Goal: Information Seeking & Learning: Compare options

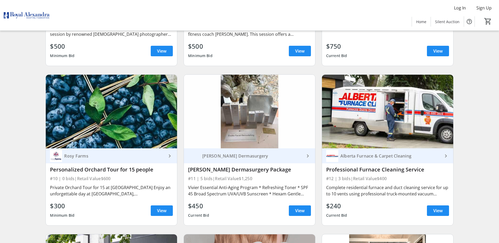
scroll to position [526, 0]
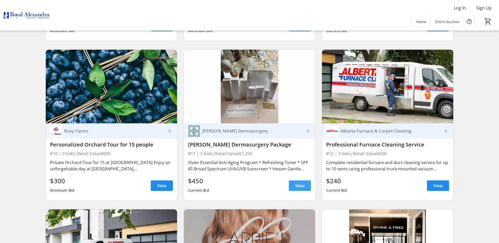
click at [297, 183] on span "View" at bounding box center [299, 186] width 9 height 6
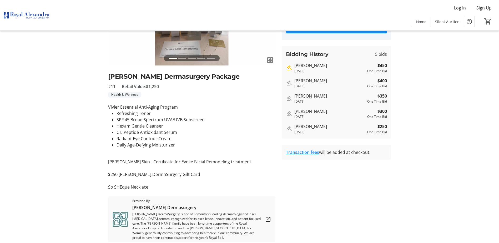
scroll to position [79, 0]
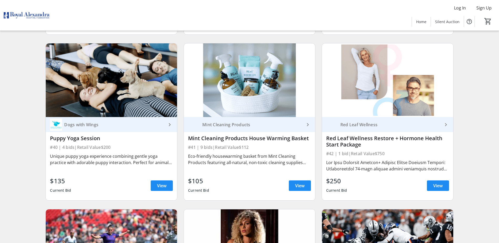
scroll to position [2157, 0]
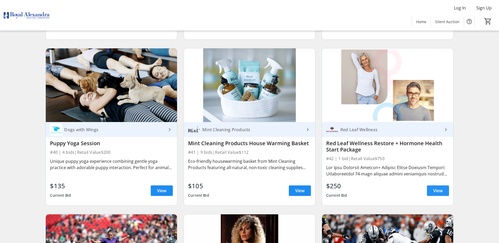
click at [436, 184] on span at bounding box center [438, 190] width 22 height 13
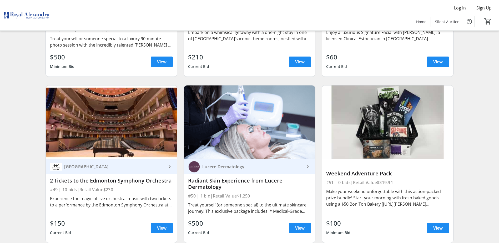
scroll to position [2645, 0]
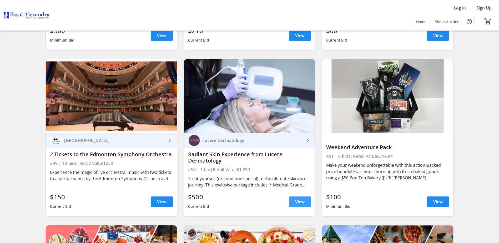
click at [298, 199] on span "View" at bounding box center [299, 202] width 9 height 6
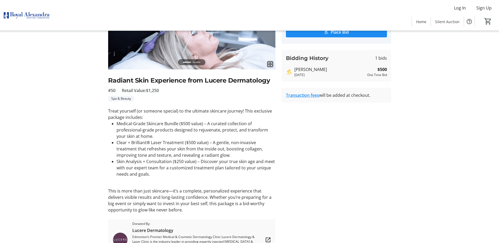
scroll to position [33, 0]
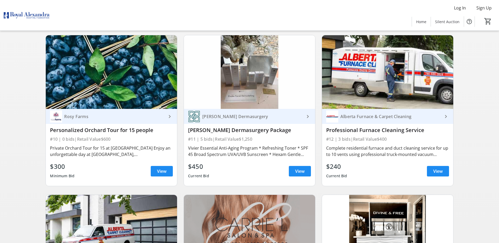
scroll to position [540, 0]
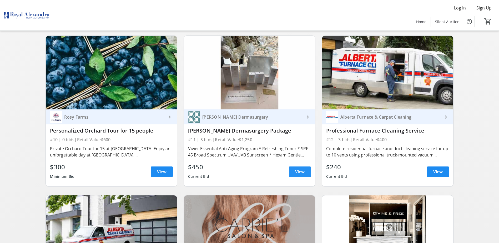
click at [296, 169] on span "View" at bounding box center [299, 172] width 9 height 6
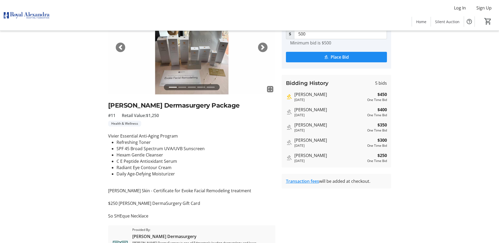
scroll to position [79, 0]
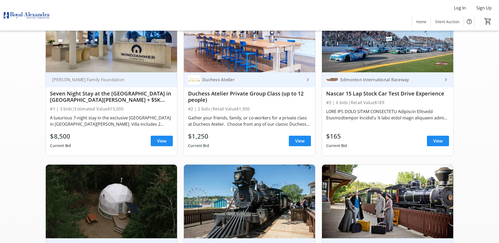
scroll to position [540, 0]
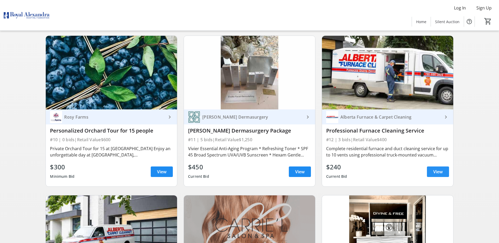
click at [440, 169] on span "View" at bounding box center [437, 172] width 9 height 6
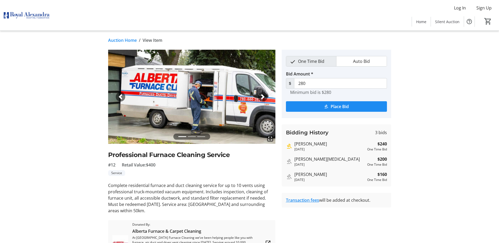
scroll to position [38, 0]
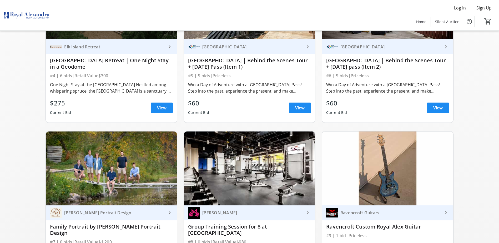
scroll to position [356, 0]
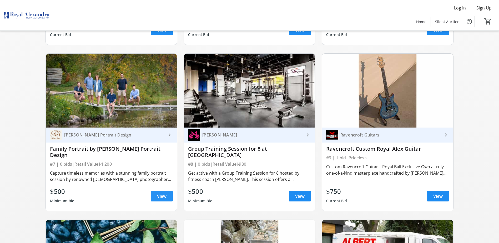
click at [162, 190] on span at bounding box center [162, 196] width 22 height 13
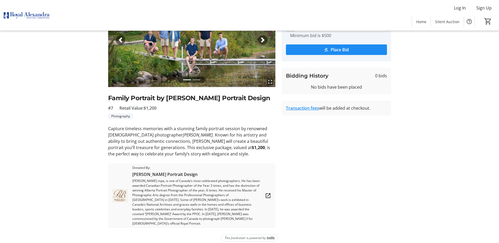
scroll to position [57, 0]
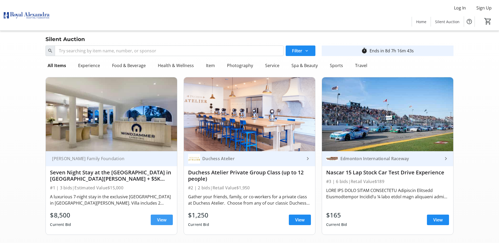
click at [164, 221] on span "View" at bounding box center [161, 220] width 9 height 6
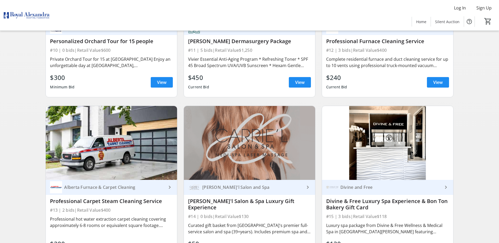
scroll to position [631, 0]
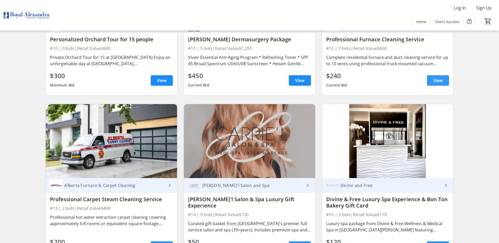
click at [434, 77] on span "View" at bounding box center [437, 80] width 9 height 6
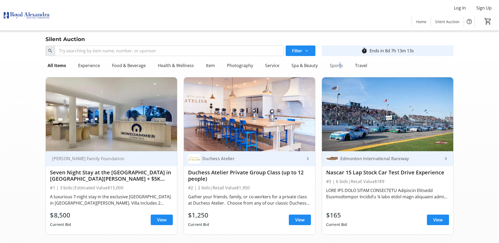
click at [335, 65] on div "Sports" at bounding box center [336, 65] width 17 height 11
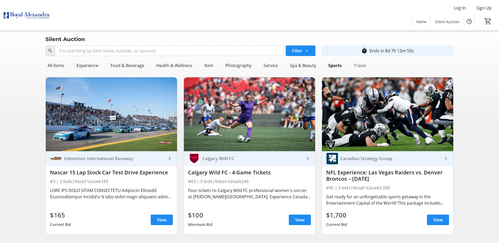
click at [356, 67] on div "Travel" at bounding box center [360, 65] width 16 height 11
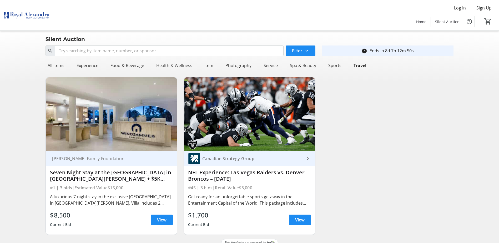
click at [176, 62] on div "Health & Wellness" at bounding box center [174, 65] width 40 height 11
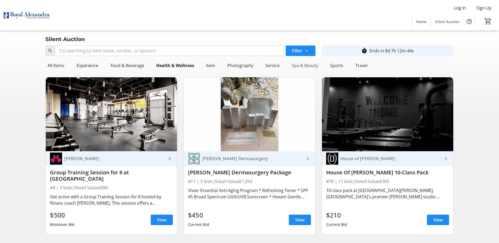
click at [295, 69] on div "Spa & Beauty" at bounding box center [305, 65] width 31 height 11
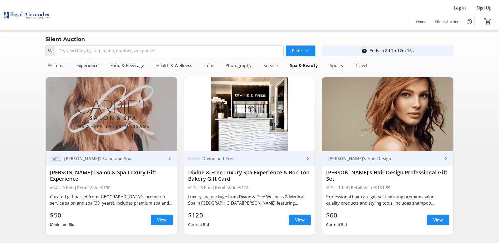
click at [271, 66] on div "Service" at bounding box center [270, 65] width 18 height 11
